Goal: Information Seeking & Learning: Learn about a topic

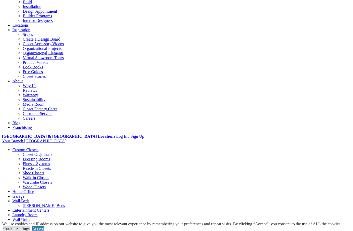
scroll to position [64, 0]
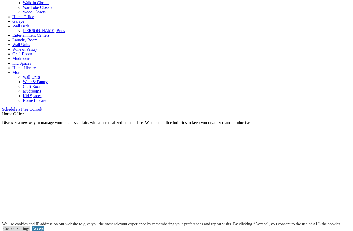
scroll to position [226, 0]
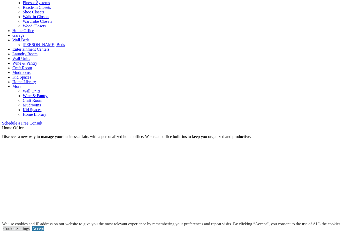
click at [44, 226] on link "Accept" at bounding box center [38, 228] width 12 height 4
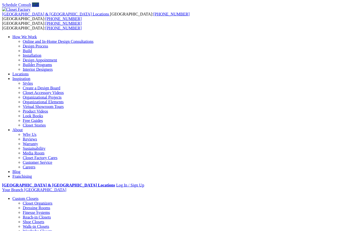
scroll to position [0, 0]
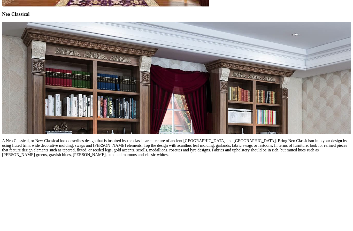
scroll to position [1480, 0]
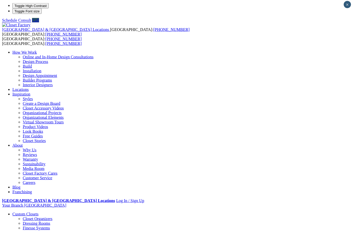
scroll to position [0, 0]
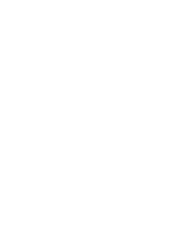
scroll to position [645, 0]
